Goal: Information Seeking & Learning: Understand process/instructions

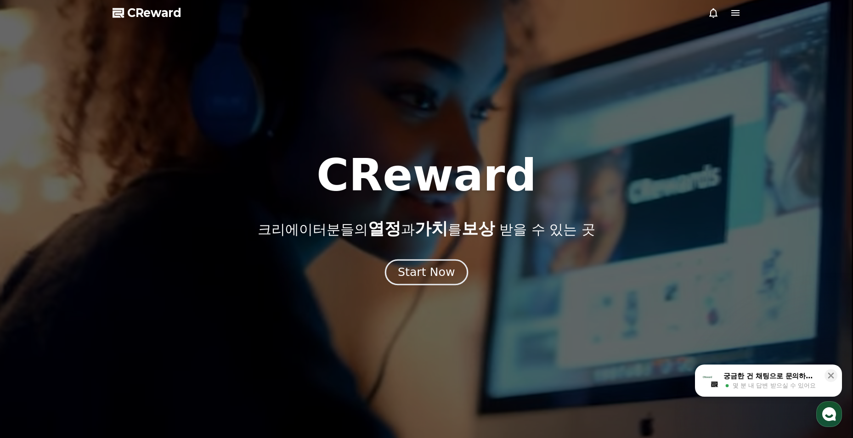
click at [435, 269] on div "Start Now" at bounding box center [426, 273] width 57 height 16
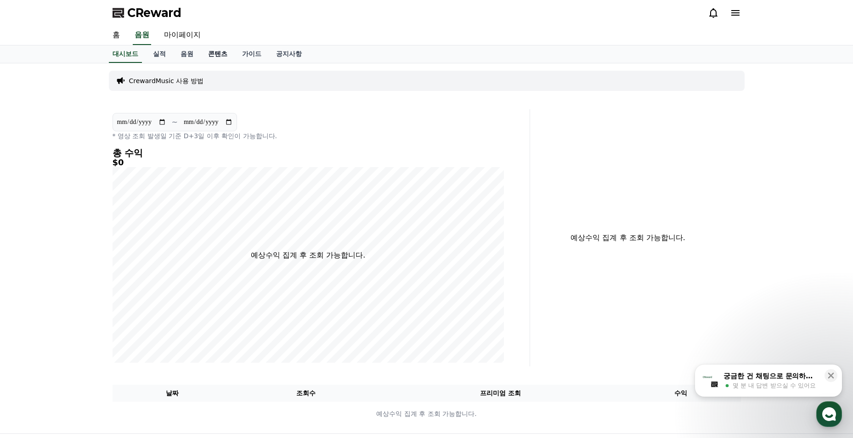
click at [214, 48] on link "콘텐츠" at bounding box center [218, 53] width 34 height 17
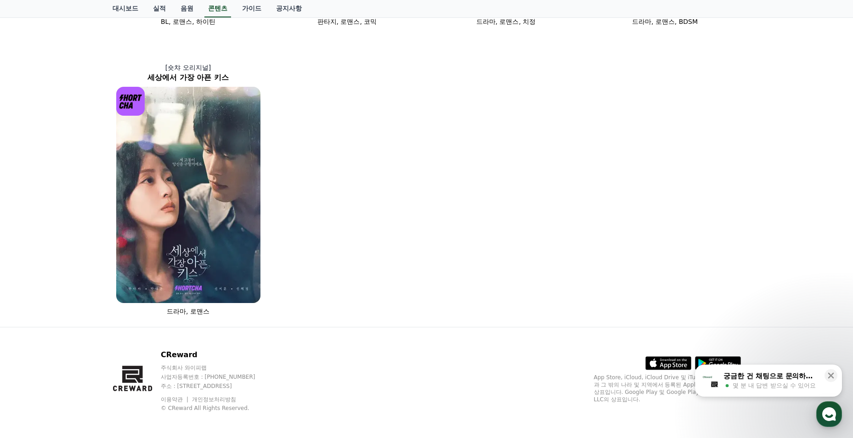
scroll to position [605, 0]
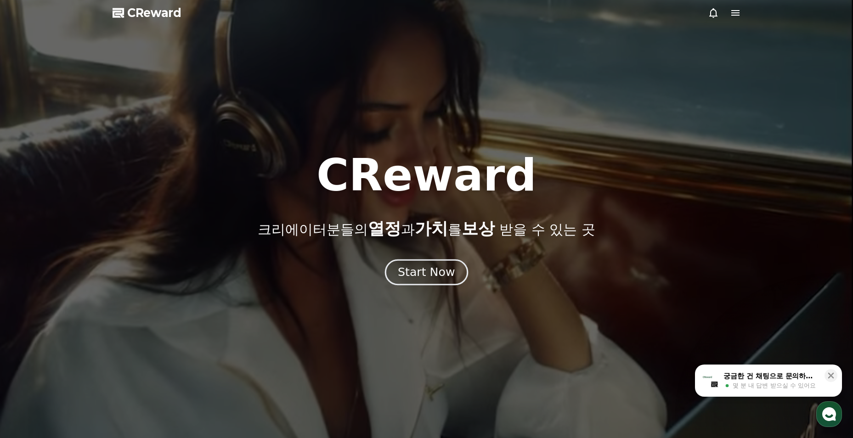
click at [434, 271] on div "Start Now" at bounding box center [426, 273] width 57 height 16
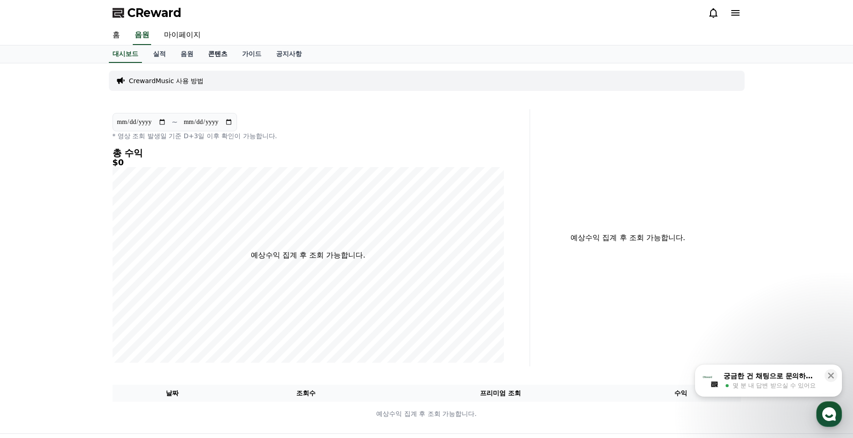
click at [211, 56] on link "콘텐츠" at bounding box center [218, 53] width 34 height 17
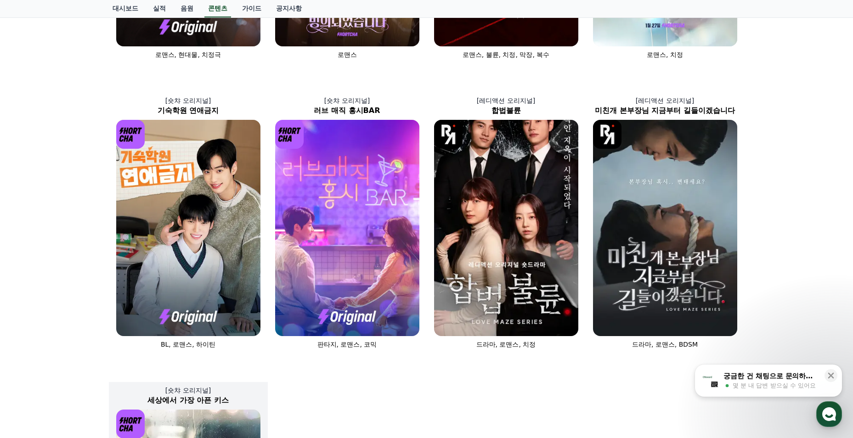
scroll to position [605, 0]
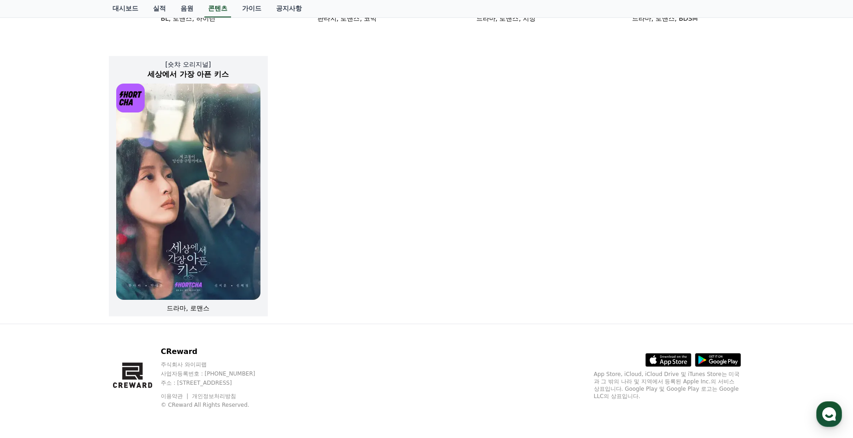
click at [212, 217] on img at bounding box center [188, 192] width 144 height 216
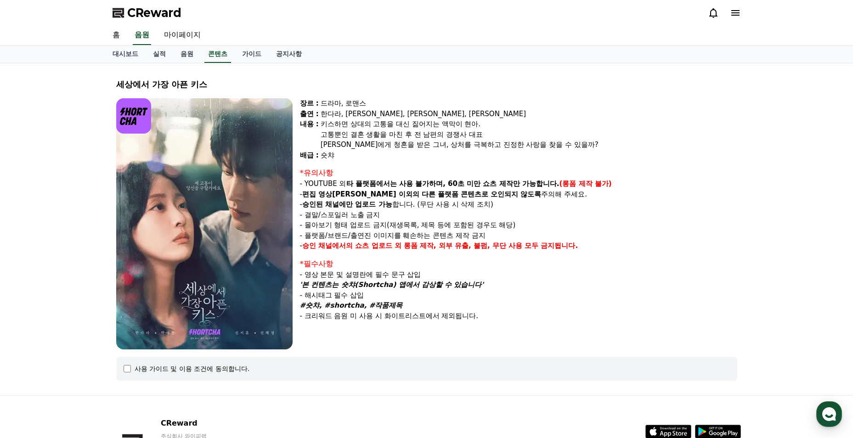
select select
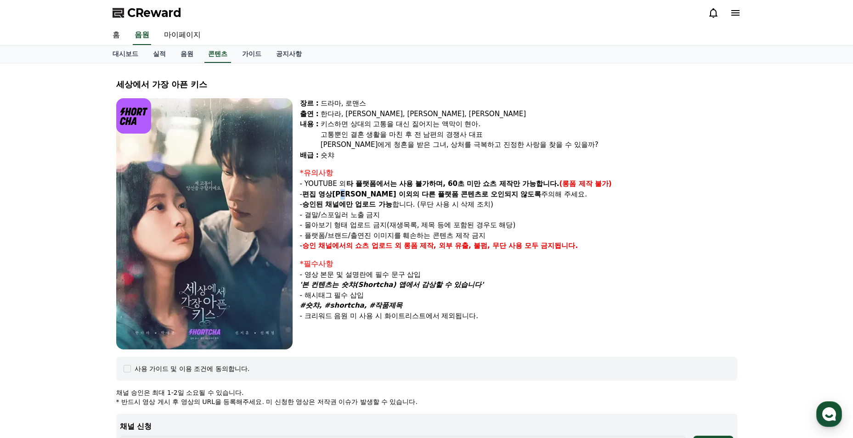
drag, startPoint x: 347, startPoint y: 197, endPoint x: 354, endPoint y: 198, distance: 7.4
click at [354, 198] on strong "편집 영상이 숏챠 이외의" at bounding box center [360, 194] width 117 height 8
drag, startPoint x: 354, startPoint y: 198, endPoint x: 356, endPoint y: 207, distance: 8.5
click at [356, 207] on strong "승인된 채널에만 업로드 가능" at bounding box center [347, 204] width 90 height 8
drag, startPoint x: 461, startPoint y: 182, endPoint x: 471, endPoint y: 183, distance: 10.1
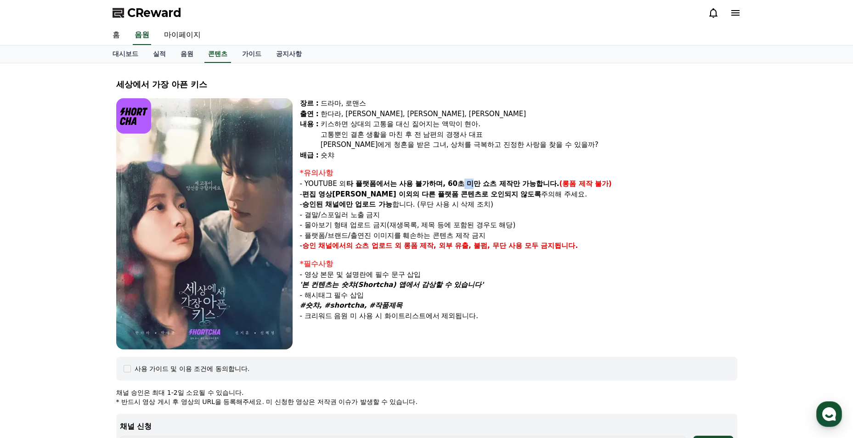
click at [471, 183] on strong "타 플랫폼에서는 사용 불가하며, 60초 미만 쇼츠 제작만 가능합니다." at bounding box center [452, 184] width 213 height 8
drag, startPoint x: 471, startPoint y: 183, endPoint x: 469, endPoint y: 201, distance: 18.4
click at [469, 201] on p "- 승인된 채널에만 업로드 가능 합니다. (무단 사용 시 삭제 조치)" at bounding box center [518, 204] width 437 height 11
click at [580, 226] on p "- 몰아보기 형태 업로드 금지(재생목록, 제목 등에 포함된 경우도 해당)" at bounding box center [518, 225] width 437 height 11
click at [576, 309] on p "#숏챠, #shortcha, #작품제목" at bounding box center [518, 305] width 437 height 11
